Goal: Book appointment/travel/reservation

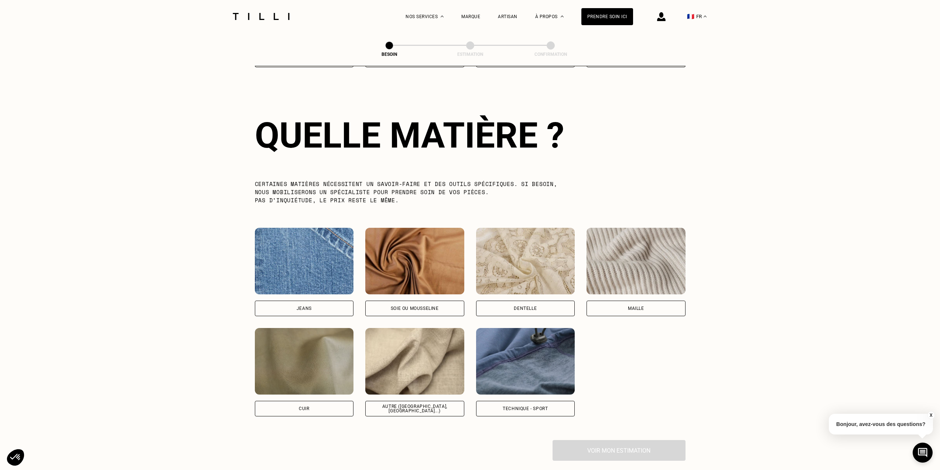
scroll to position [644, 0]
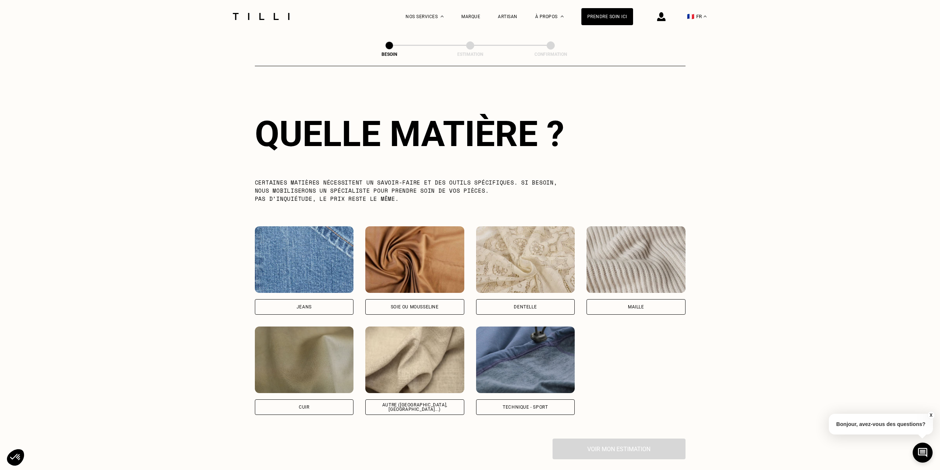
click at [341, 303] on div "Jeans" at bounding box center [304, 307] width 99 height 16
select select "FR"
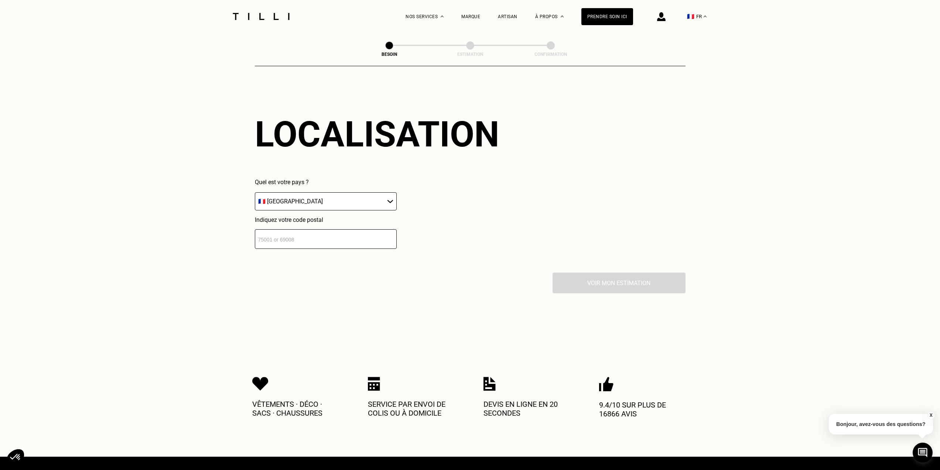
scroll to position [993, 0]
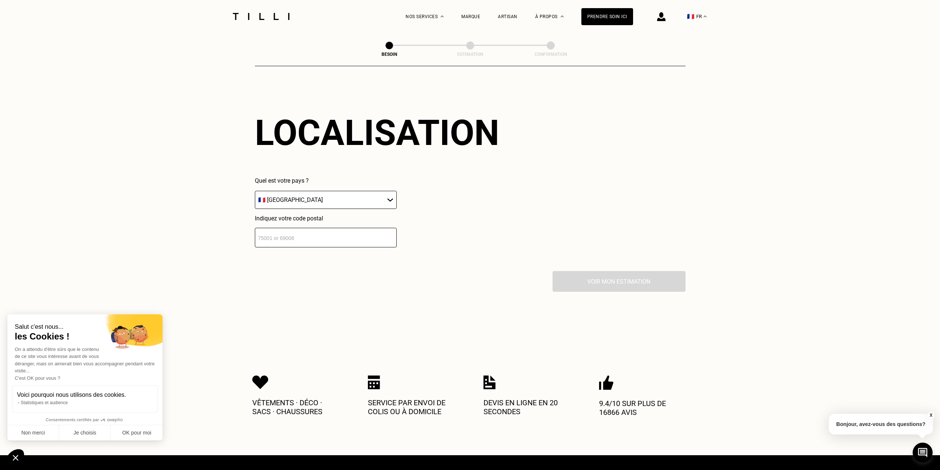
click at [311, 241] on input "number" at bounding box center [326, 238] width 142 height 20
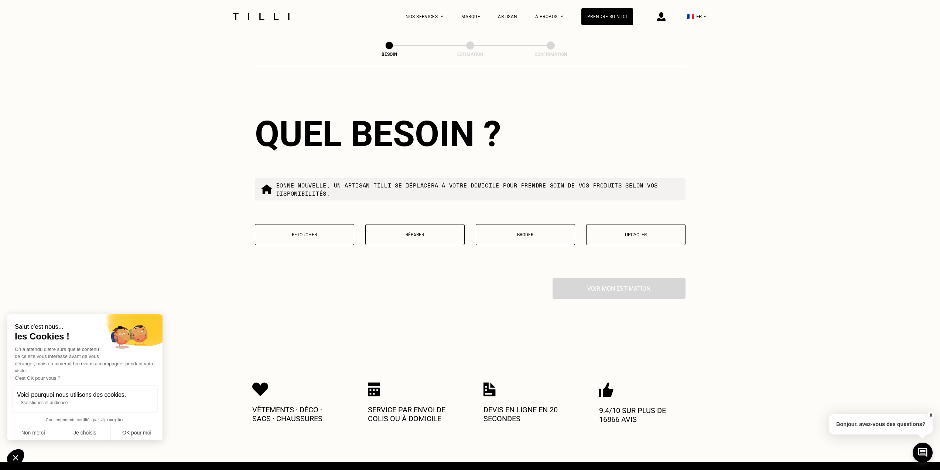
scroll to position [1177, 0]
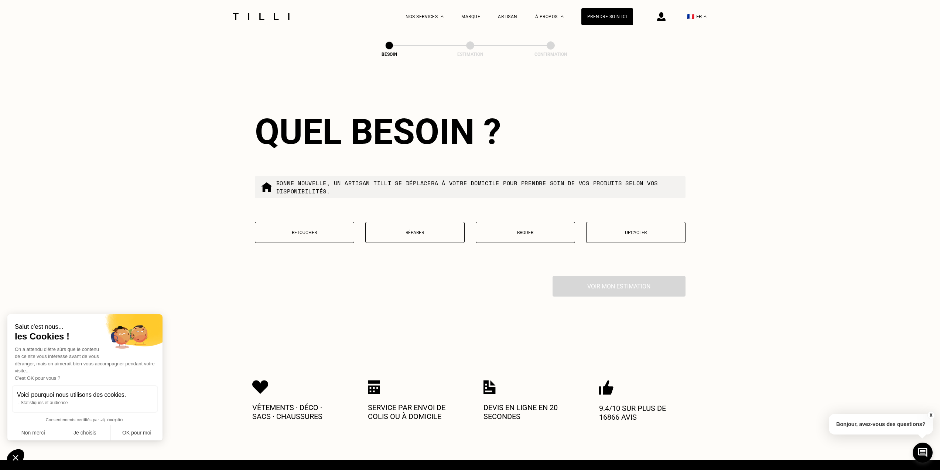
type input "31200"
click at [291, 235] on button "Retoucher" at bounding box center [304, 232] width 99 height 21
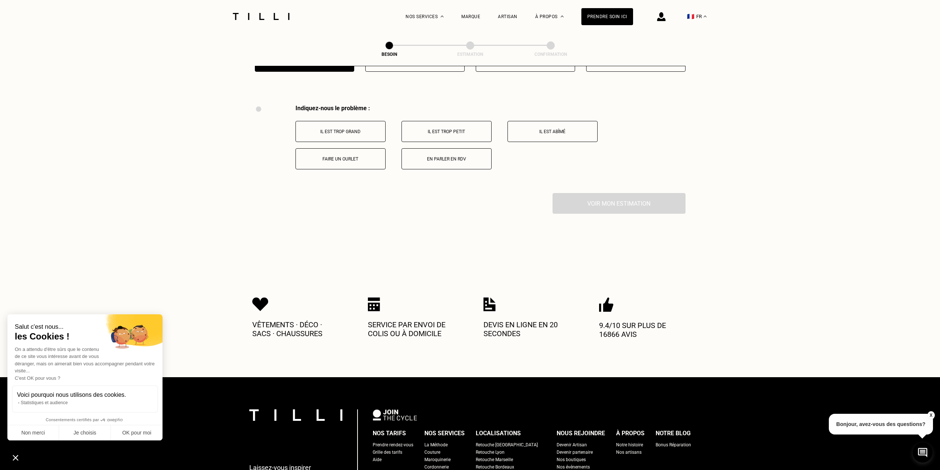
scroll to position [1367, 0]
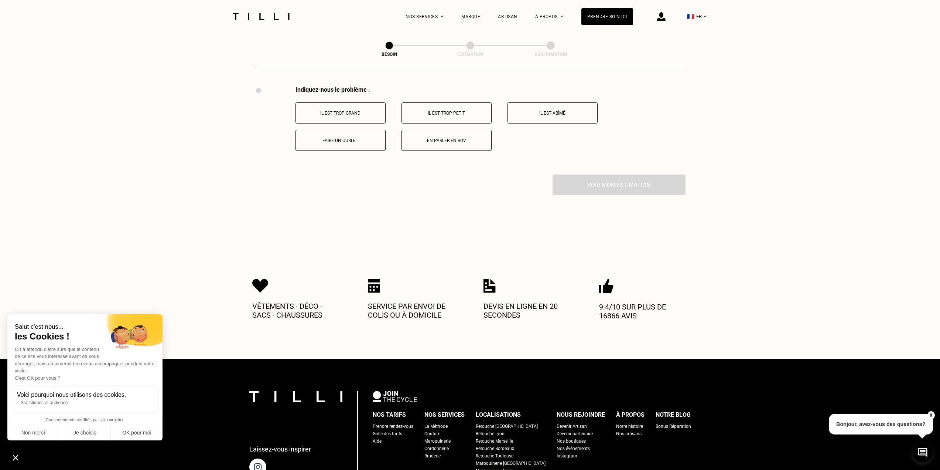
click at [350, 105] on button "Il est trop grand" at bounding box center [341, 112] width 90 height 21
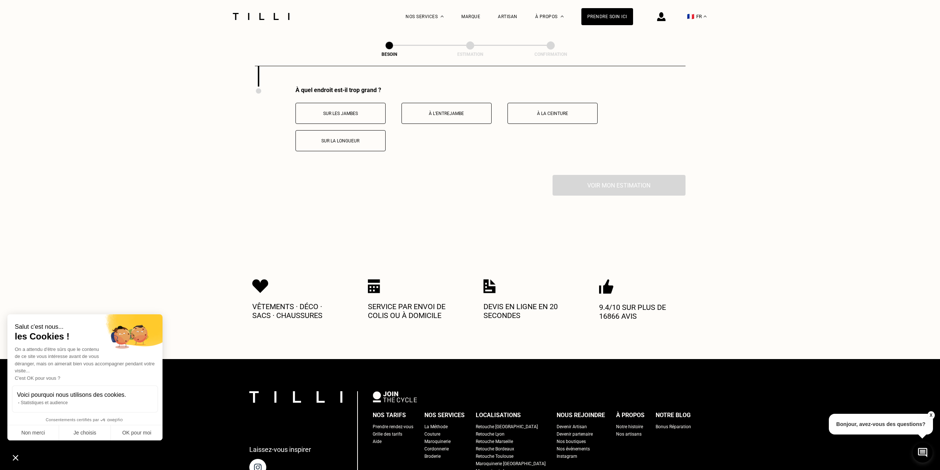
scroll to position [1455, 0]
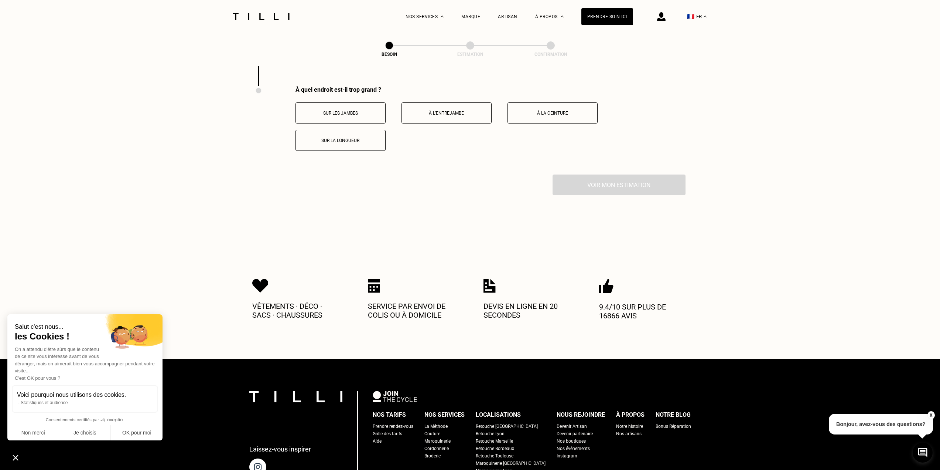
click at [346, 115] on button "Sur les jambes" at bounding box center [341, 112] width 90 height 21
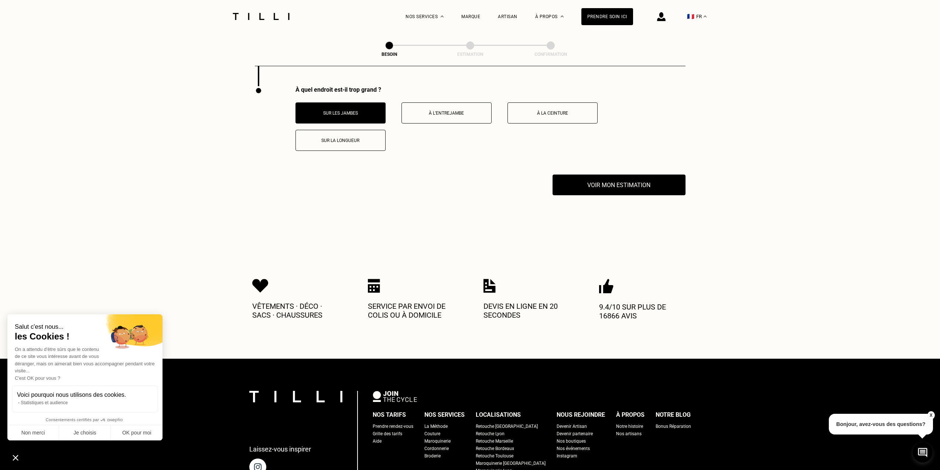
click at [334, 138] on p "Sur la longueur" at bounding box center [341, 140] width 82 height 5
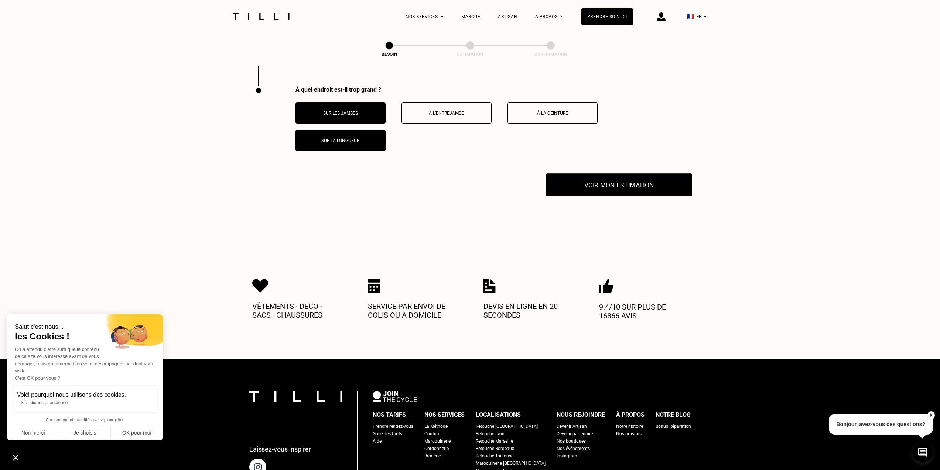
click at [594, 181] on button "Voir mon estimation" at bounding box center [619, 184] width 146 height 23
